Goal: Information Seeking & Learning: Learn about a topic

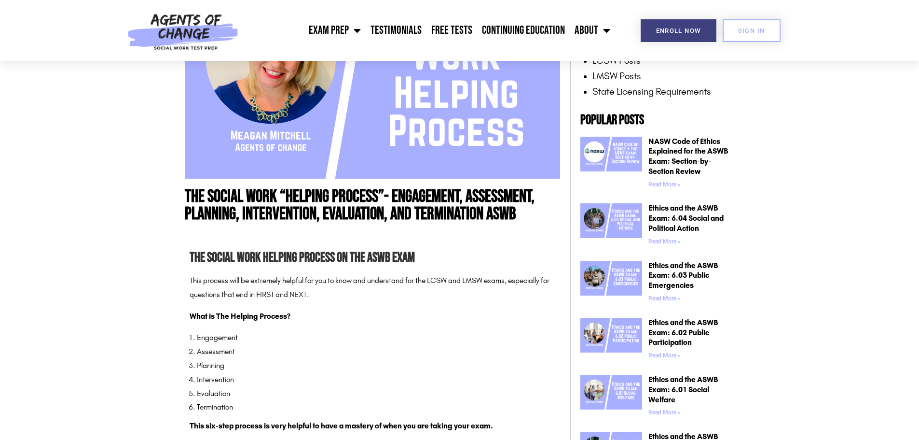
scroll to position [338, 0]
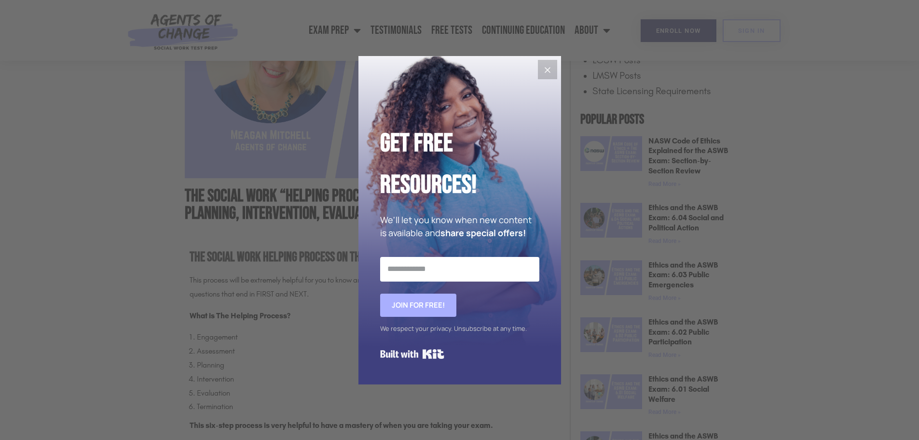
click at [545, 74] on icon "Close" at bounding box center [548, 70] width 12 height 12
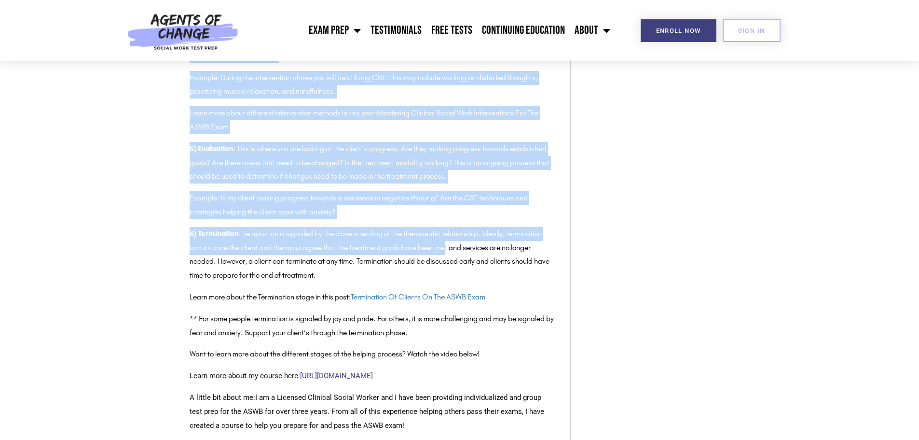
scroll to position [965, 0]
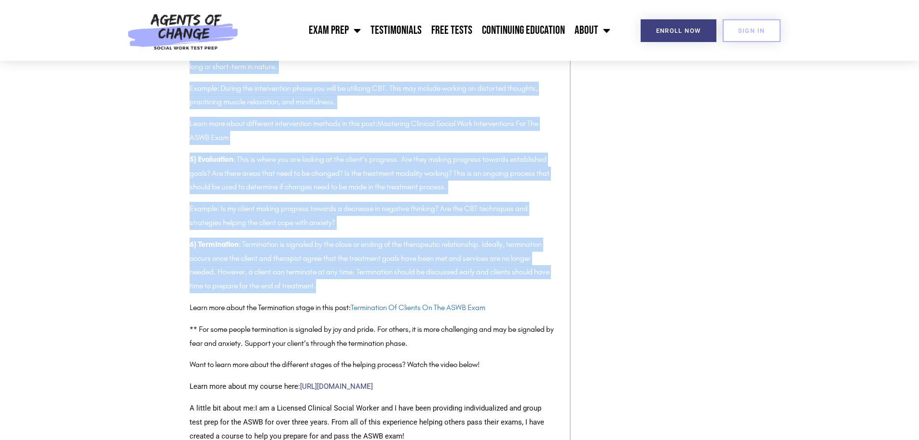
drag, startPoint x: 190, startPoint y: 108, endPoint x: 521, endPoint y: 281, distance: 373.1
click at [521, 281] on div "The Social Work Helping Process on the ASWB Exam This process will be extremely…" at bounding box center [373, 112] width 366 height 987
copy div "Lor Ipsumd Sita Consect Adipisc el sed DOEI Temp Inci utlabor etdo ma aliquaeni…"
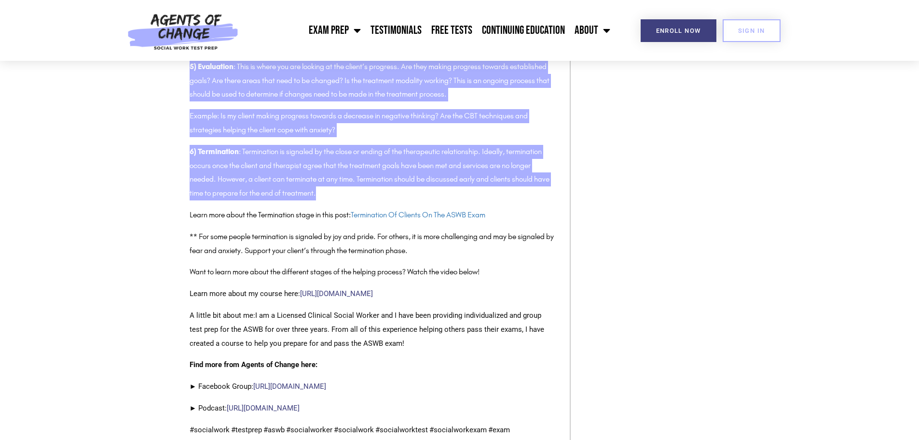
scroll to position [1061, 0]
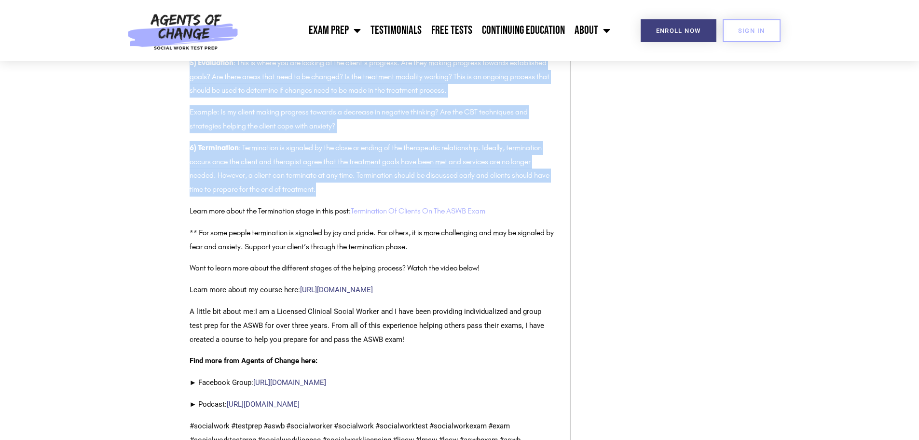
click at [423, 211] on link "Termination Of Clients On The ASWB Exam" at bounding box center [418, 210] width 135 height 9
